Goal: Information Seeking & Learning: Find specific fact

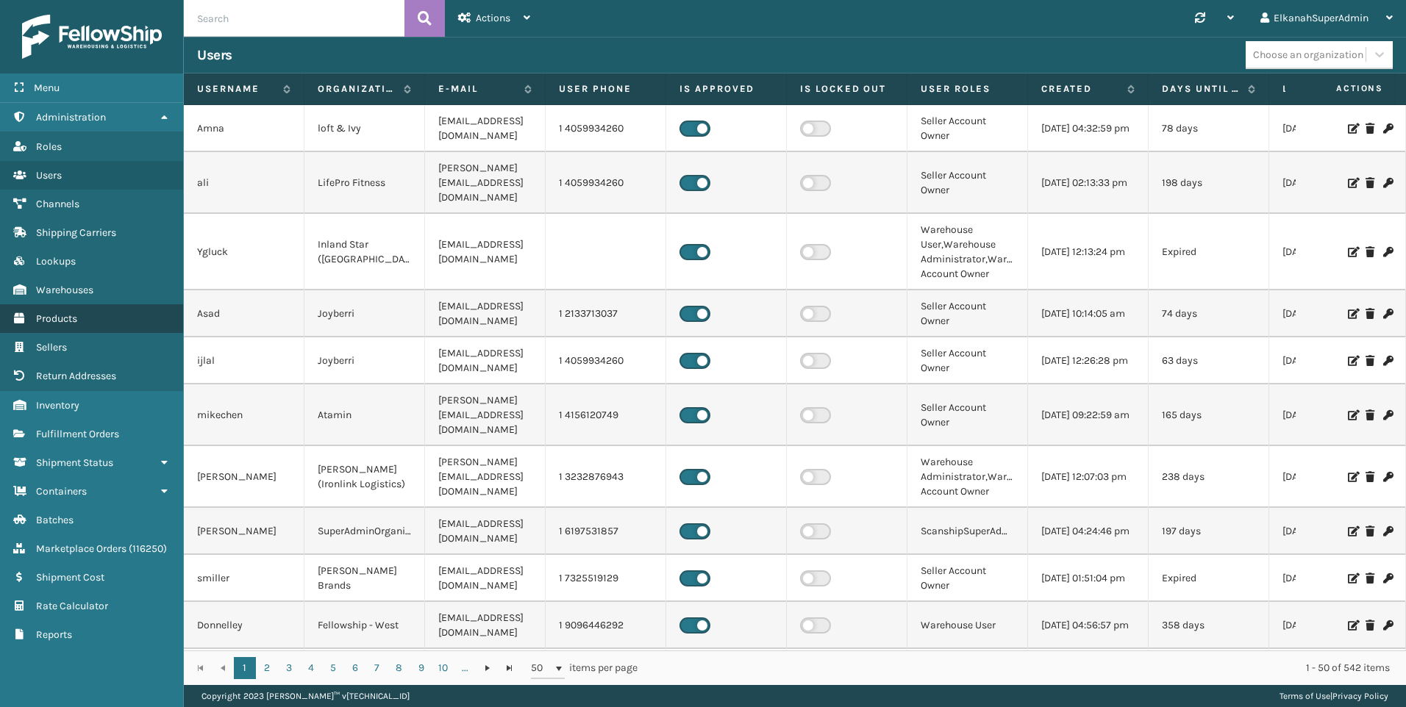
click at [61, 309] on link "Products" at bounding box center [91, 318] width 183 height 29
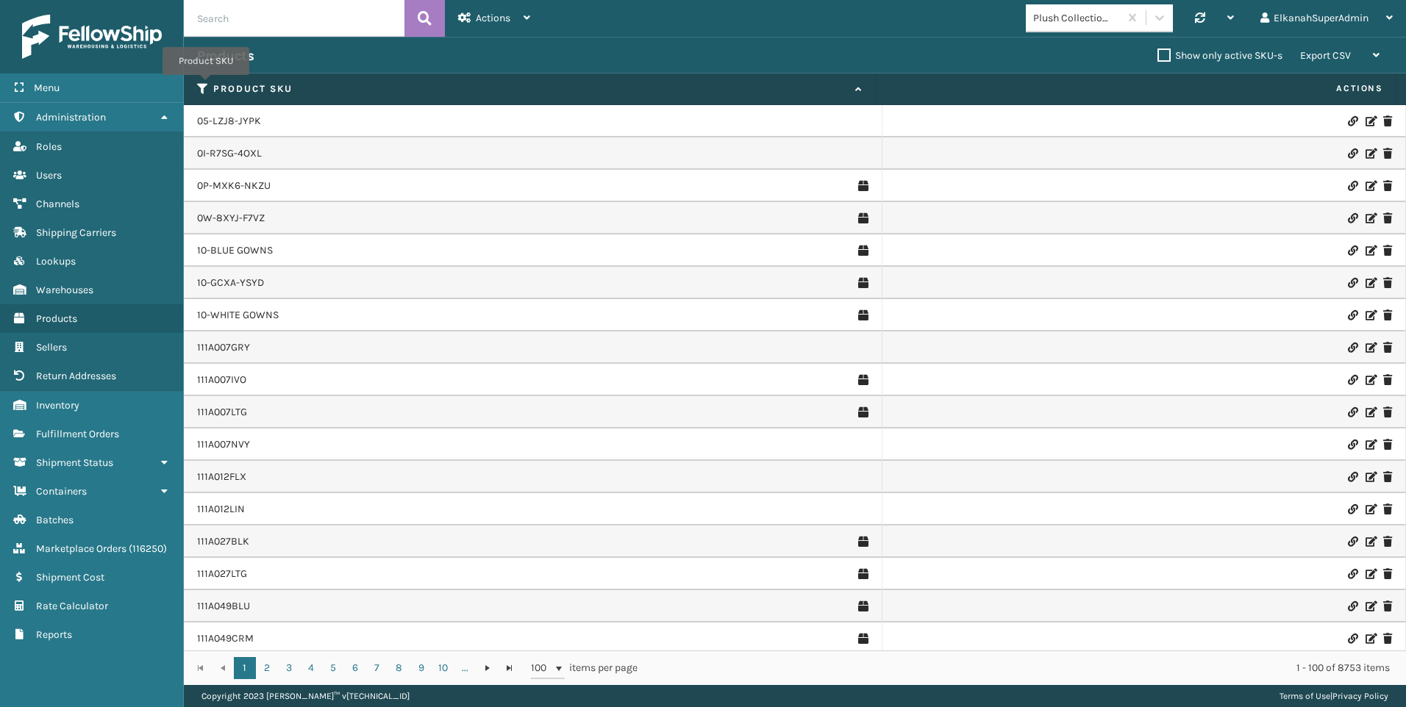
click at [206, 85] on icon at bounding box center [203, 88] width 12 height 13
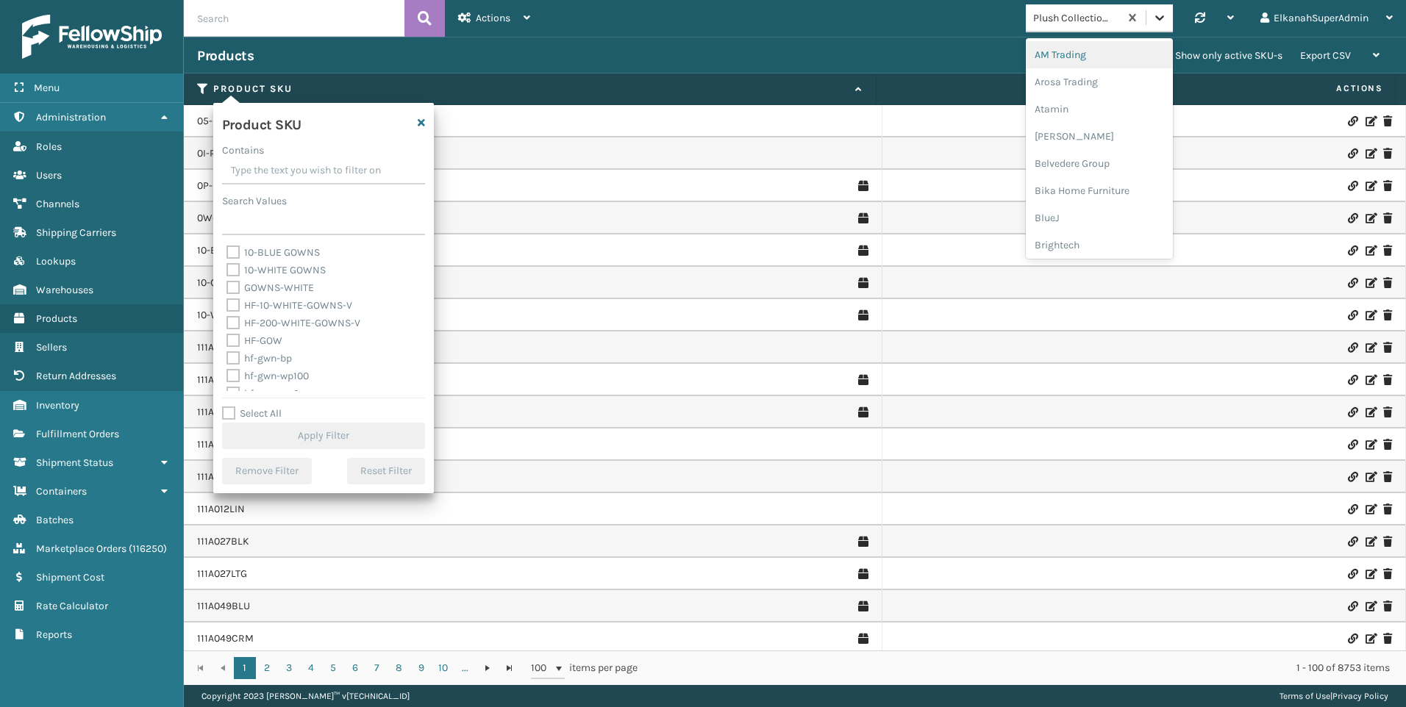
click at [1158, 21] on icon at bounding box center [1159, 17] width 15 height 15
click at [1051, 111] on div "FoamTex" at bounding box center [1099, 114] width 147 height 27
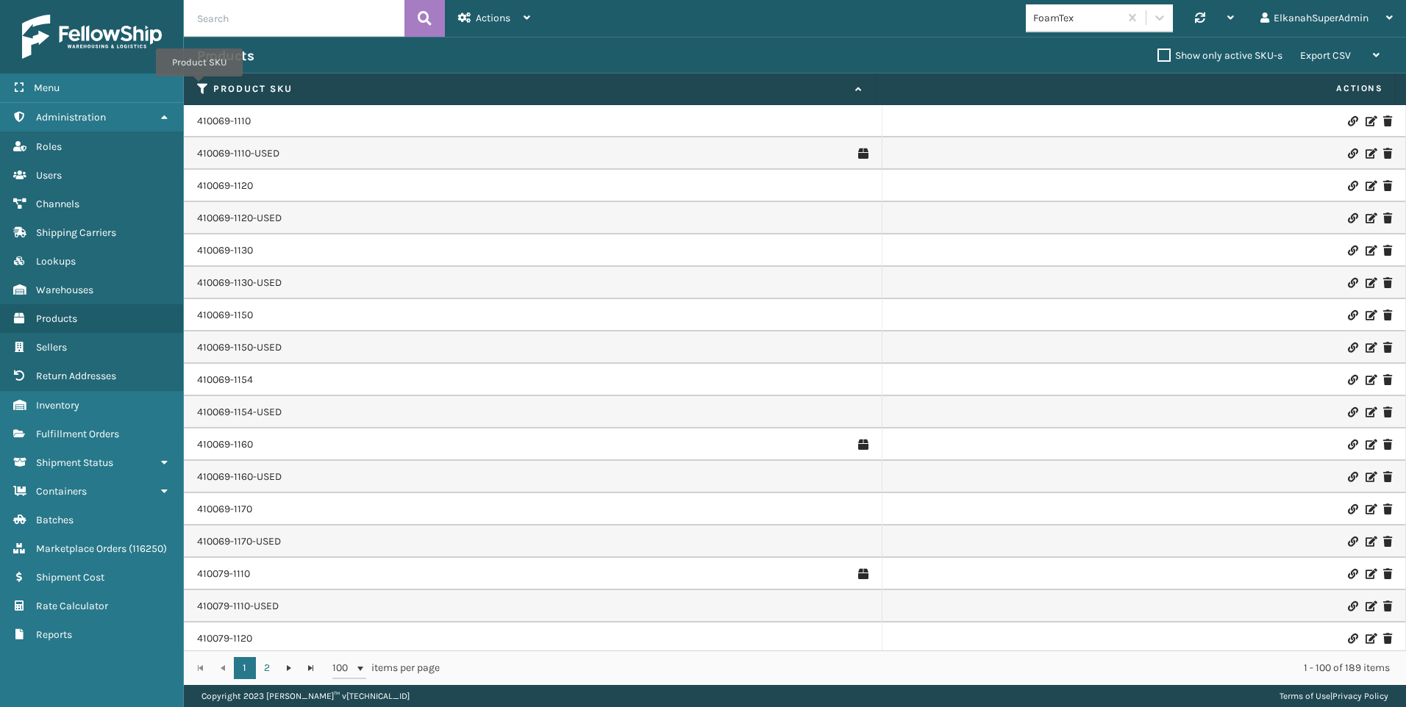
click at [199, 87] on icon at bounding box center [203, 88] width 12 height 13
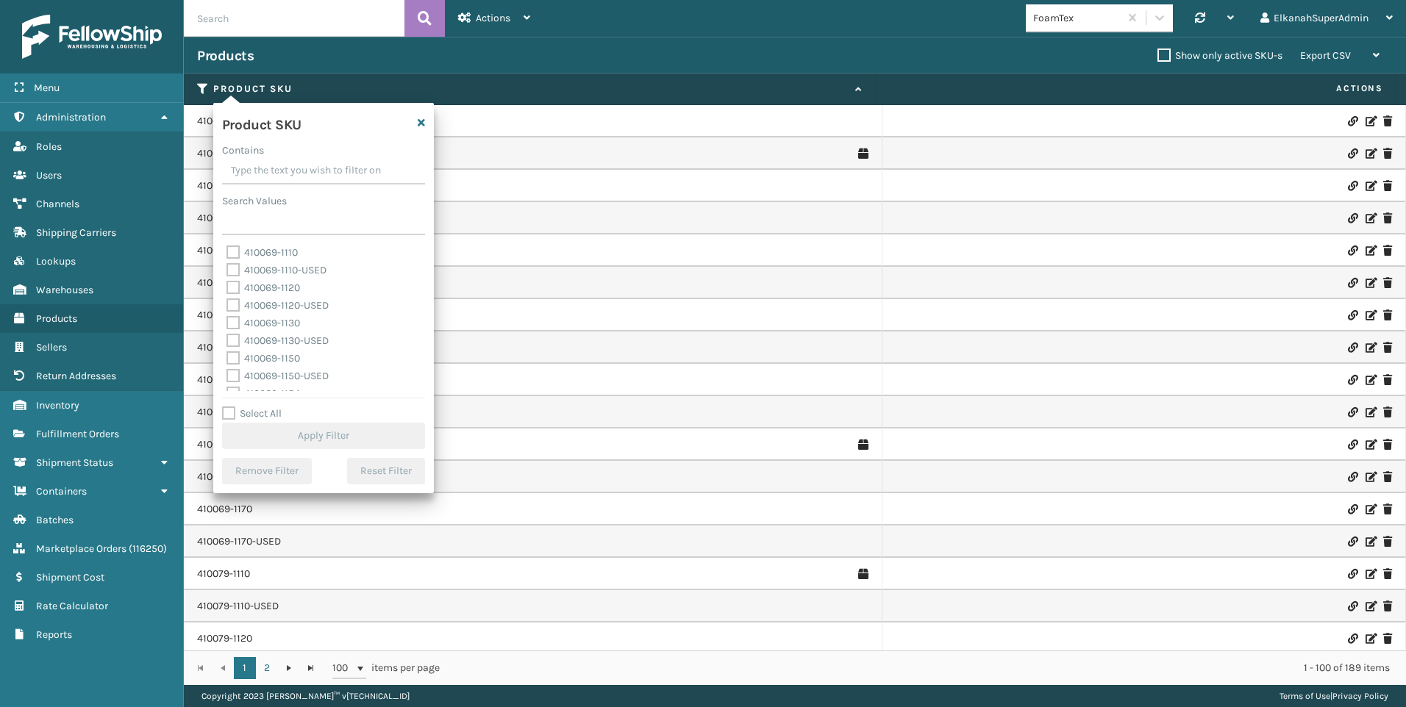
click at [240, 175] on input "Contains" at bounding box center [323, 171] width 203 height 26
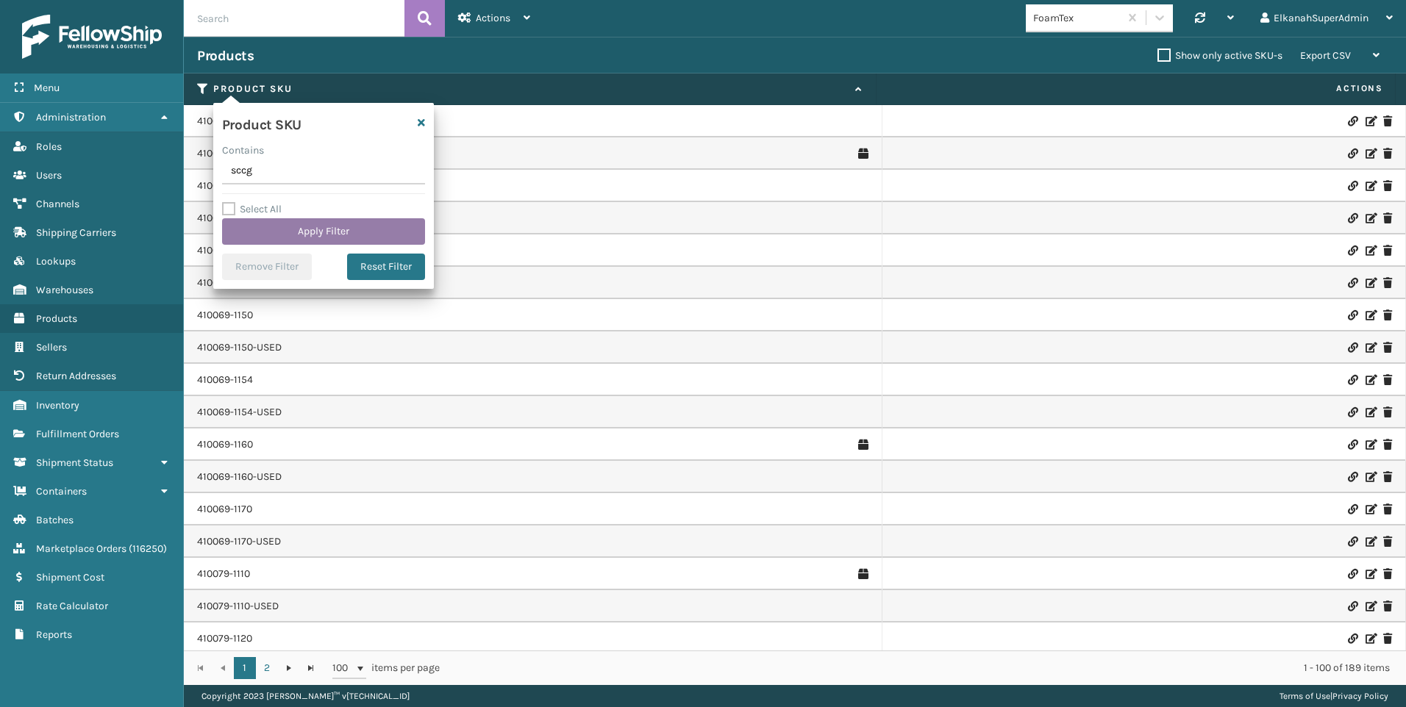
type input "sccg"
click at [306, 232] on button "Apply Filter" at bounding box center [323, 231] width 203 height 26
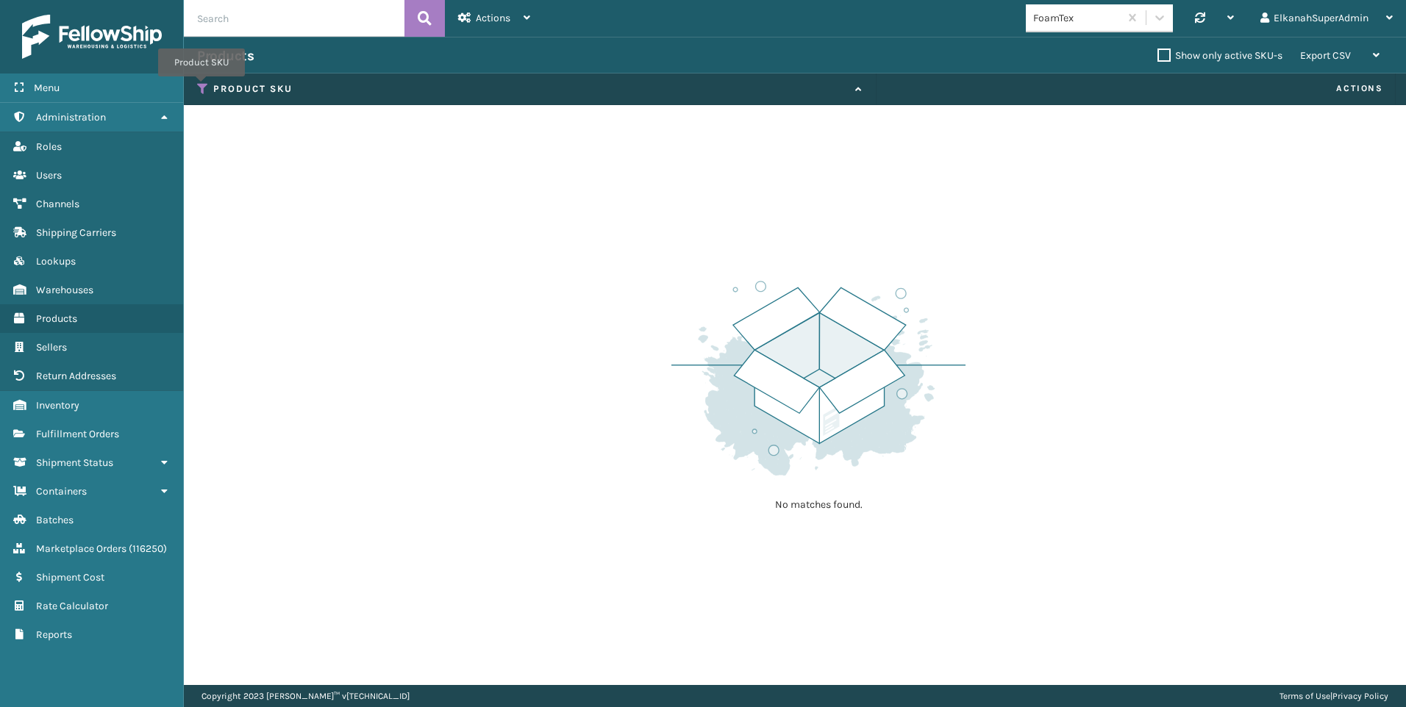
click at [201, 87] on icon at bounding box center [203, 88] width 12 height 13
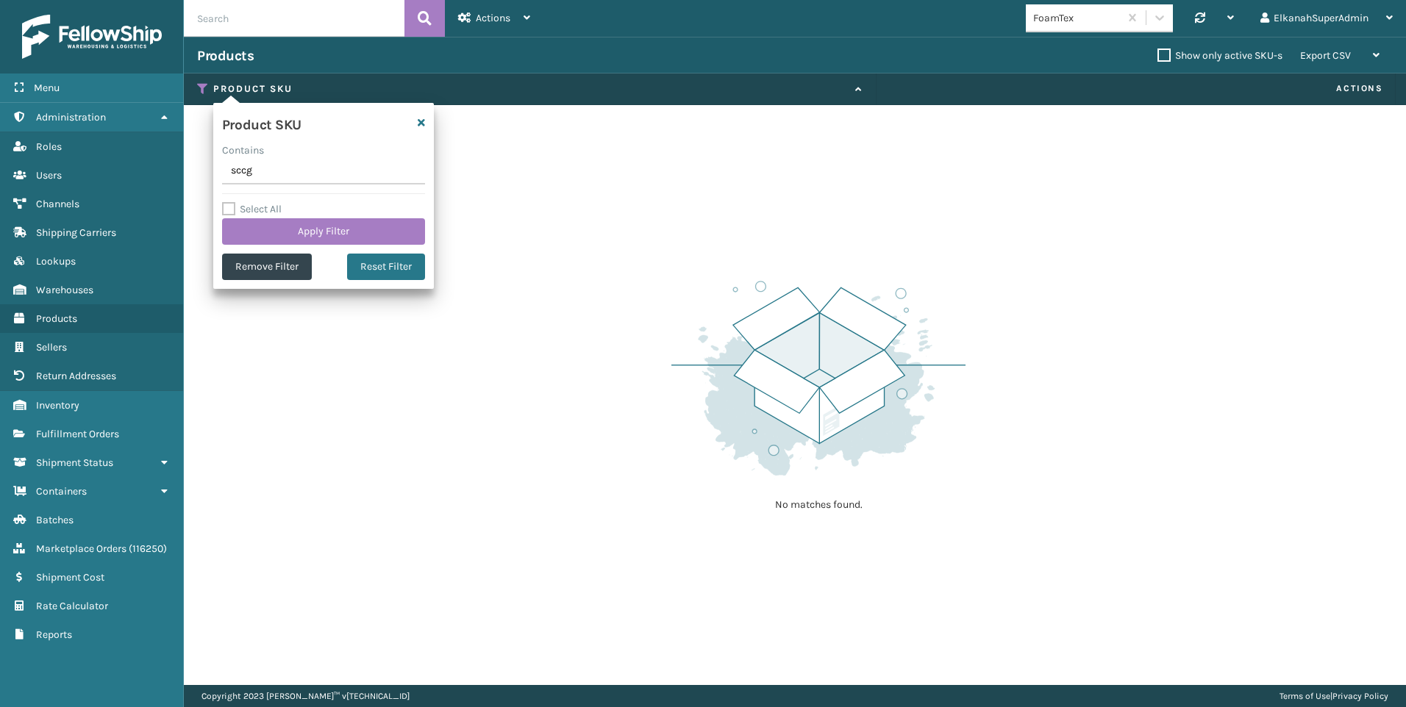
drag, startPoint x: 257, startPoint y: 162, endPoint x: 229, endPoint y: 165, distance: 28.9
click at [229, 165] on input "sccg" at bounding box center [323, 171] width 203 height 26
type input "="
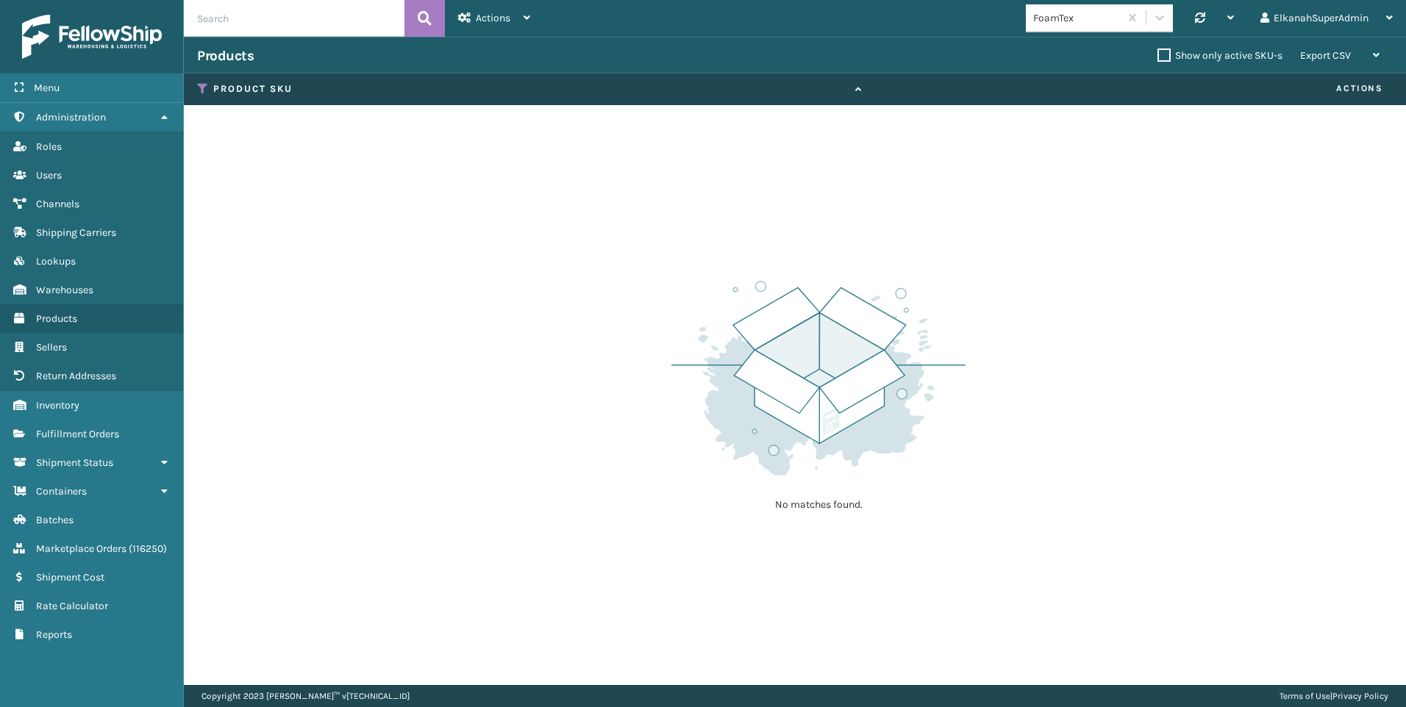
click at [567, 55] on div "Products" at bounding box center [677, 56] width 960 height 18
click at [60, 323] on span "Products" at bounding box center [56, 318] width 41 height 12
click at [204, 86] on icon at bounding box center [203, 88] width 12 height 13
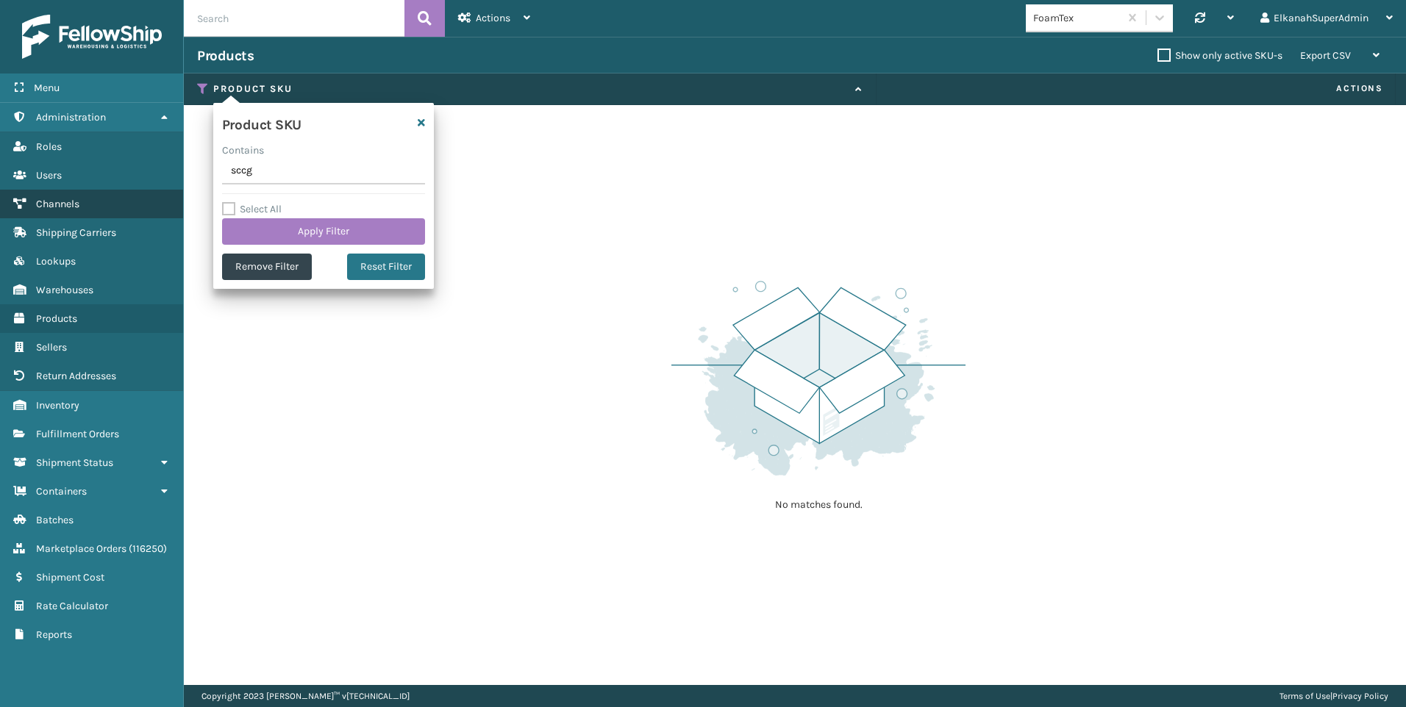
drag, startPoint x: 273, startPoint y: 174, endPoint x: 170, endPoint y: 192, distance: 105.2
click at [184, 182] on section "Products Show only active SKU-s Export CSV Export Current Page Export All Pages…" at bounding box center [795, 361] width 1222 height 648
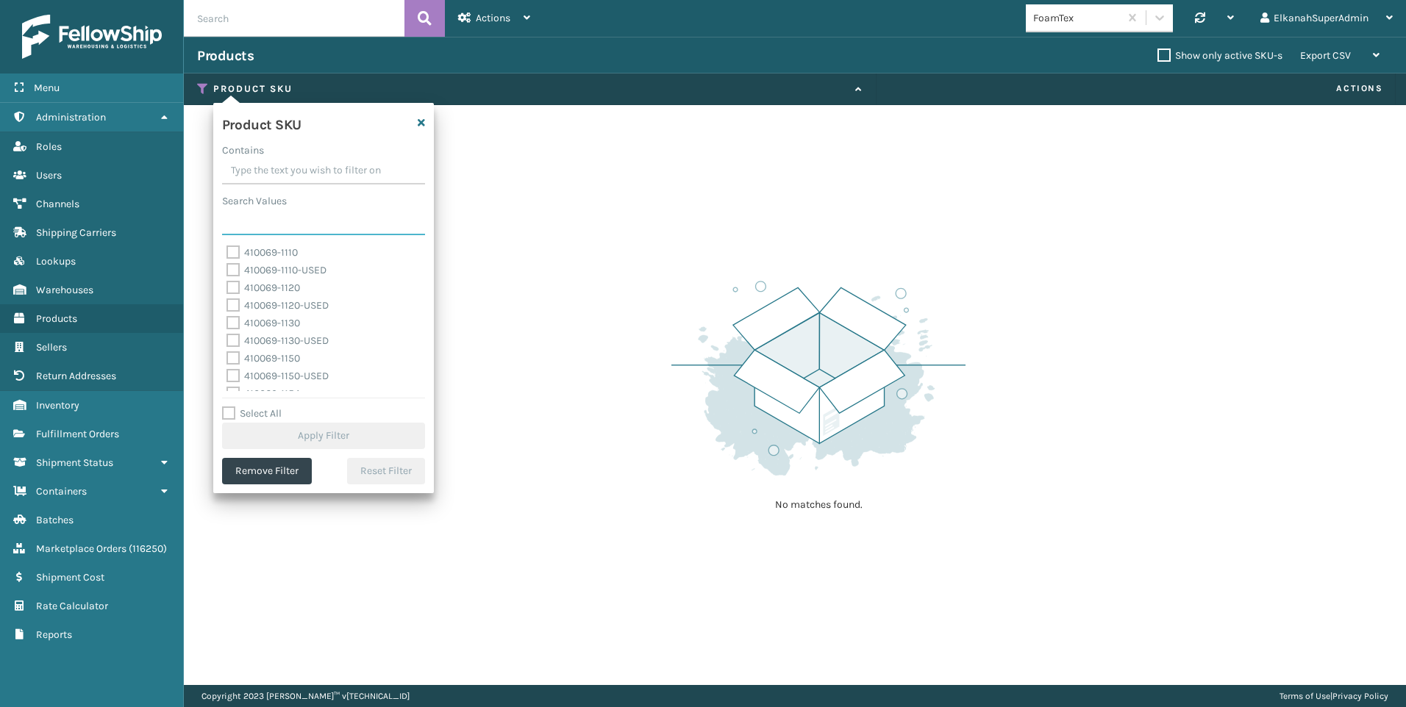
click at [258, 217] on input "Search Values" at bounding box center [323, 222] width 203 height 26
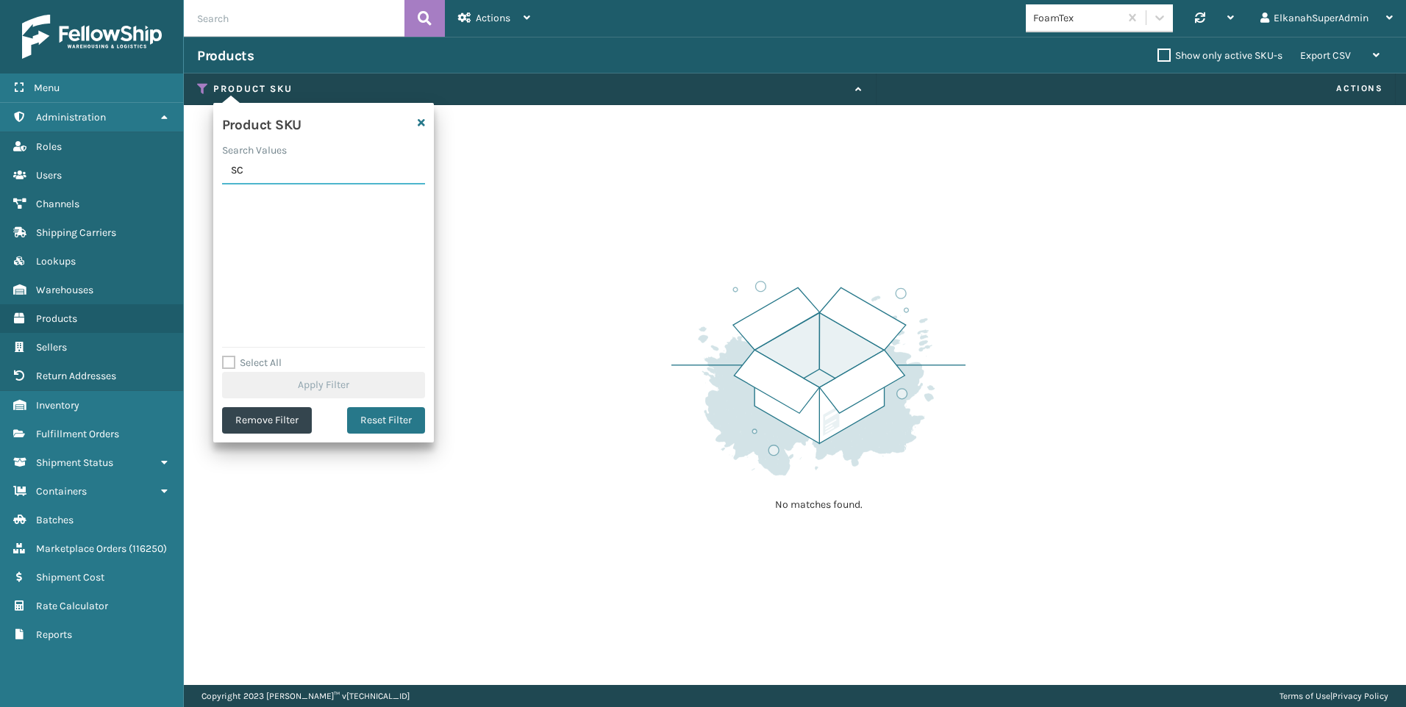
type input "S"
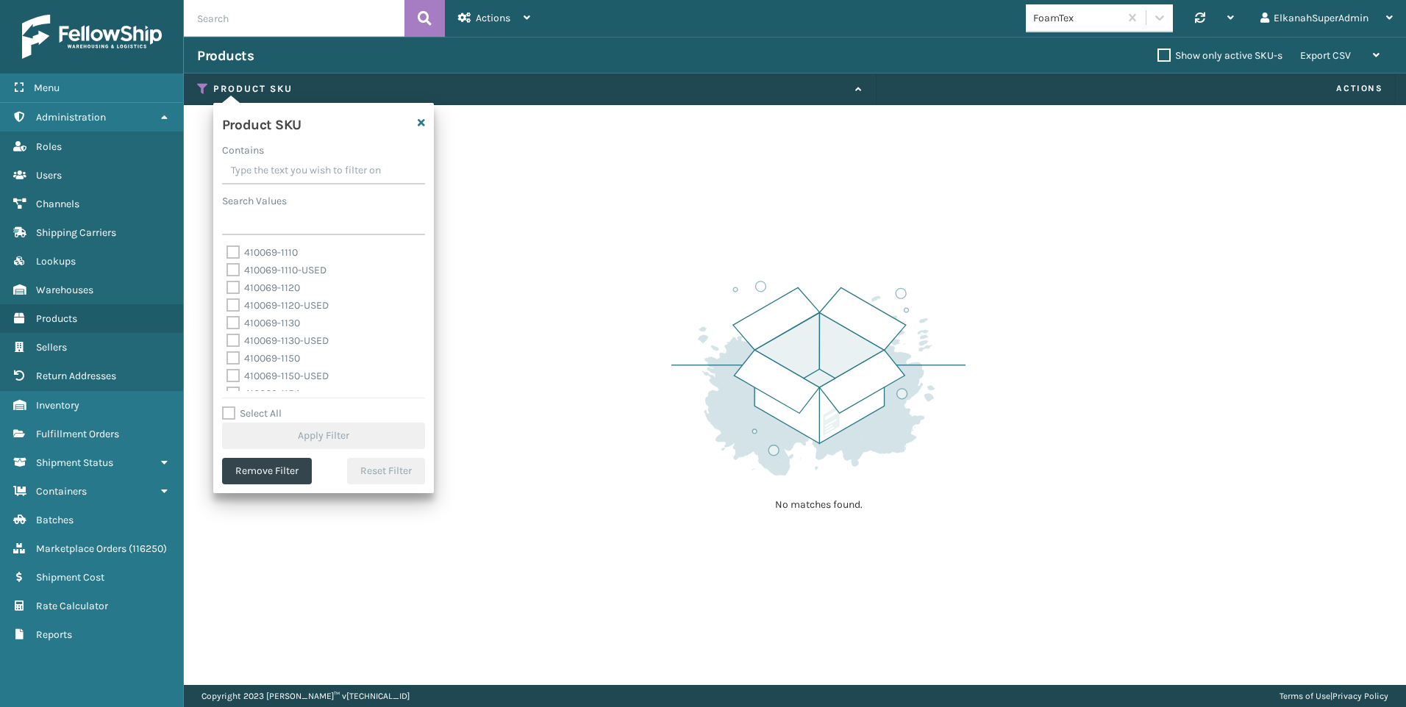
click at [650, 27] on div "FoamTex Synchronise all channels ElkanahSuperAdmin Log Out" at bounding box center [974, 18] width 862 height 37
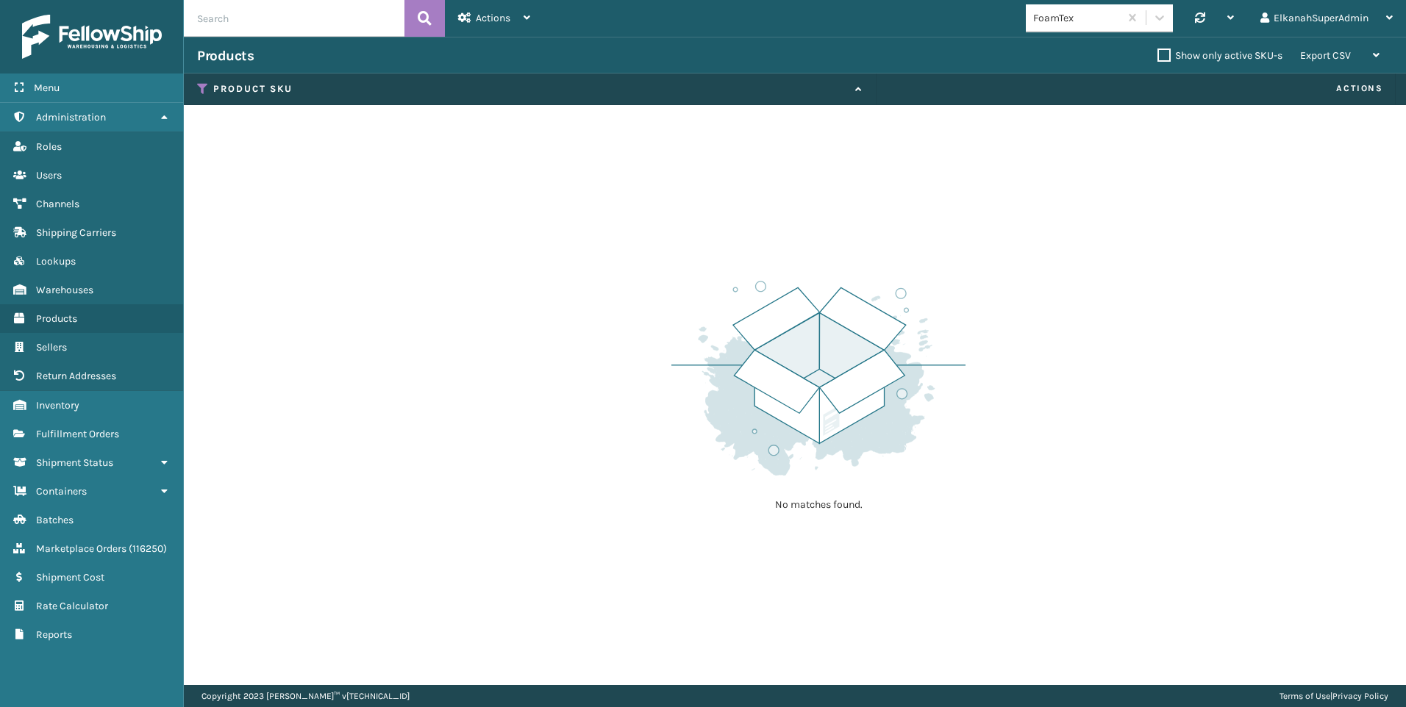
click at [382, 327] on div "No matches found." at bounding box center [795, 395] width 1222 height 580
